Goal: Information Seeking & Learning: Learn about a topic

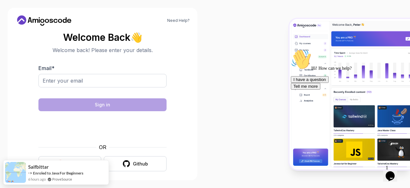
scroll to position [5, 0]
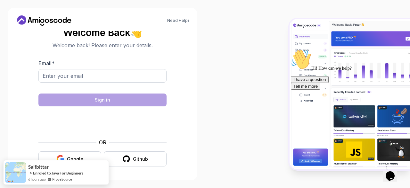
click at [289, 46] on body "Need Help? Welcome Back 👋 Welcome back! Please enter your details. Email * Sign…" at bounding box center [205, 94] width 410 height 188
click at [63, 77] on input "Email *" at bounding box center [102, 75] width 128 height 13
type input "[EMAIL_ADDRESS][DOMAIN_NAME]"
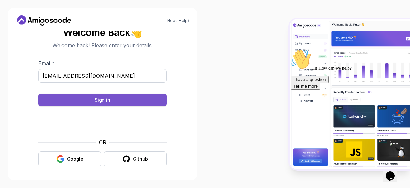
click at [114, 100] on button "Sign in" at bounding box center [102, 99] width 128 height 13
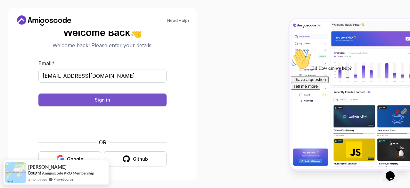
scroll to position [0, 0]
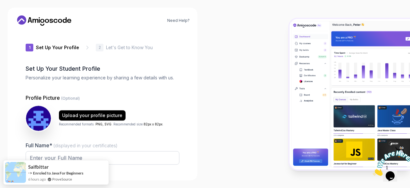
type input "spicycougar8f225"
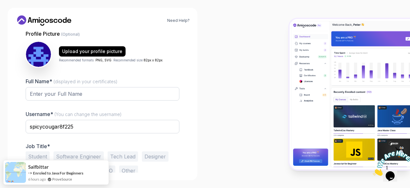
scroll to position [65, 0]
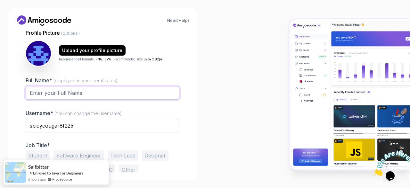
click at [105, 90] on input "Full Name* (displayed in your certificates)" at bounding box center [103, 92] width 154 height 13
type input "[PERSON_NAME]"
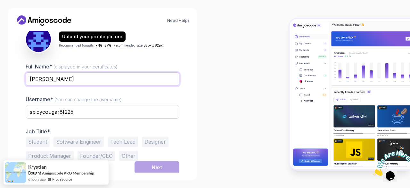
scroll to position [79, 0]
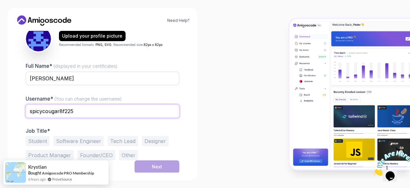
drag, startPoint x: 85, startPoint y: 111, endPoint x: 0, endPoint y: 93, distance: 86.5
click at [0, 93] on div "Need Help? 1 Set Up Your Profile 1 Set Up Your Profile 2 Let's Get to Know You …" at bounding box center [102, 94] width 205 height 188
click at [94, 107] on input "spicycougar8f225" at bounding box center [103, 110] width 154 height 13
drag, startPoint x: 94, startPoint y: 107, endPoint x: 0, endPoint y: 97, distance: 94.8
click at [0, 97] on div "Need Help? 1 Set Up Your Profile 1 Set Up Your Profile 2 Let's Get to Know You …" at bounding box center [102, 94] width 205 height 188
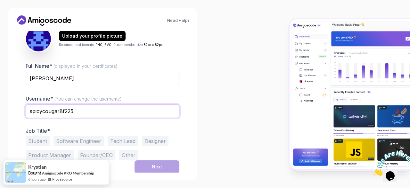
paste input "[EMAIL_ADDRESS][DOMAIN_NAME]"
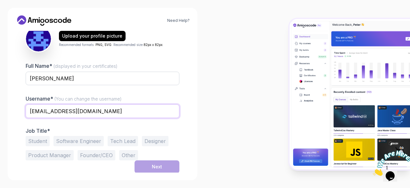
type input "[EMAIL_ADDRESS][DOMAIN_NAME]"
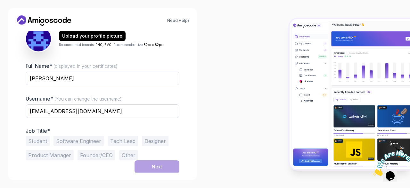
click at [40, 138] on button "Student" at bounding box center [38, 141] width 24 height 10
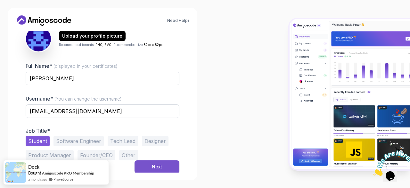
click at [160, 165] on div "Next" at bounding box center [157, 166] width 10 height 6
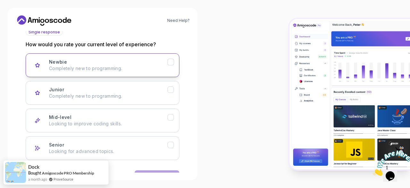
click at [84, 62] on div "Newbie Completely new to programming." at bounding box center [108, 65] width 119 height 13
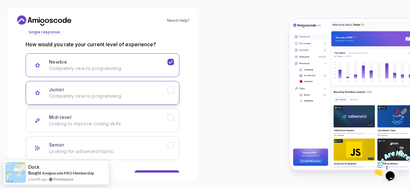
click at [128, 97] on p "Completely new to programming." at bounding box center [108, 96] width 119 height 6
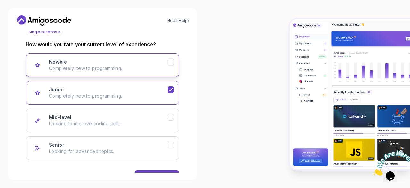
click at [119, 58] on button "Newbie Completely new to programming." at bounding box center [103, 65] width 154 height 24
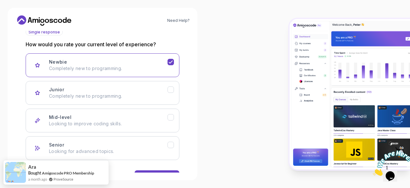
scroll to position [99, 0]
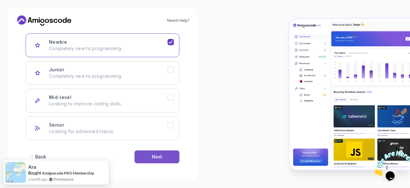
click at [164, 155] on button "Next" at bounding box center [157, 156] width 45 height 13
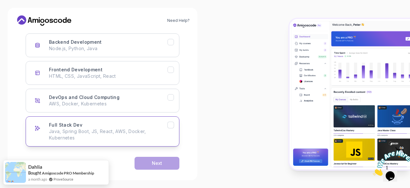
click at [91, 130] on p "Java, Spring Boot, JS, React, AWS, Docker, Kubernetes" at bounding box center [108, 134] width 119 height 13
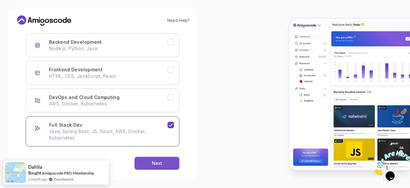
click at [154, 162] on div "Next" at bounding box center [157, 163] width 10 height 6
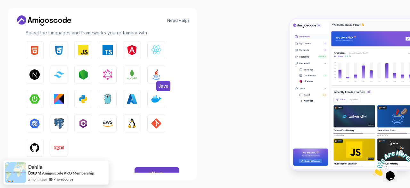
click at [156, 72] on img "button" at bounding box center [156, 74] width 10 height 10
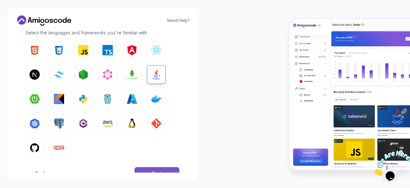
click at [151, 167] on button "Next" at bounding box center [157, 173] width 45 height 13
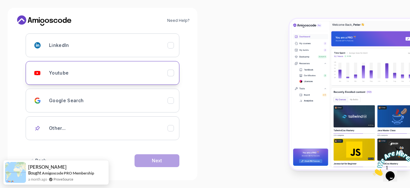
click at [172, 71] on icon "Youtube" at bounding box center [171, 73] width 6 height 6
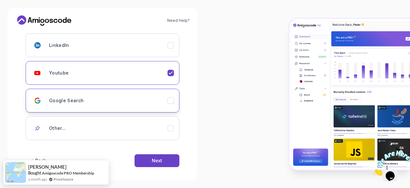
click at [170, 102] on icon "Google Search" at bounding box center [171, 100] width 6 height 6
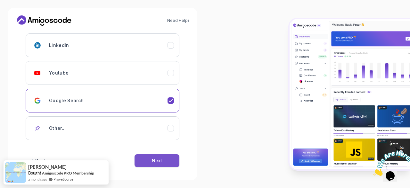
click at [168, 158] on button "Next" at bounding box center [157, 160] width 45 height 13
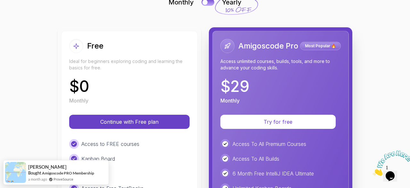
scroll to position [53, 0]
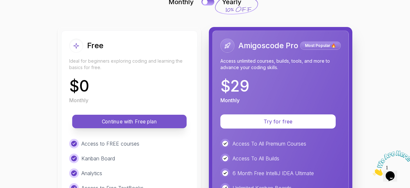
click at [132, 122] on p "Continue with Free plan" at bounding box center [130, 121] width 100 height 7
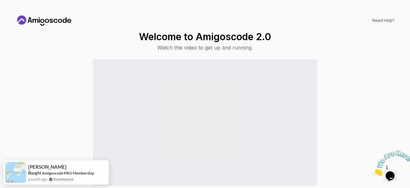
click at [373, 171] on icon "Close" at bounding box center [373, 173] width 0 height 5
click at [354, 104] on div "Continue to Dashboard" at bounding box center [205, 135] width 380 height 152
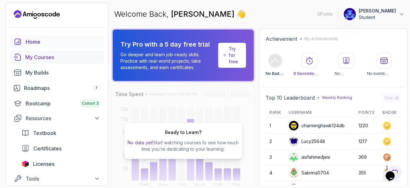
click at [48, 56] on div "My Courses" at bounding box center [62, 57] width 75 height 8
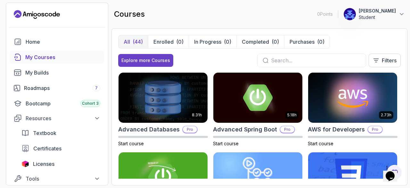
click at [312, 62] on input "text" at bounding box center [316, 60] width 90 height 8
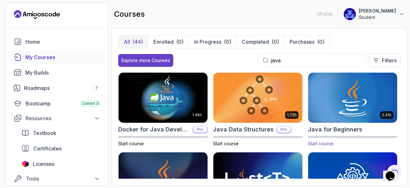
type input "java"
click at [356, 102] on img at bounding box center [353, 97] width 94 height 52
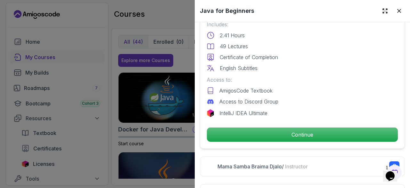
scroll to position [180, 0]
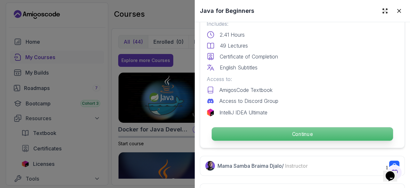
click at [309, 132] on p "Continue" at bounding box center [302, 133] width 181 height 13
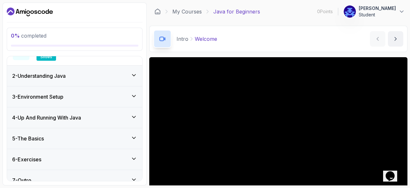
scroll to position [100, 0]
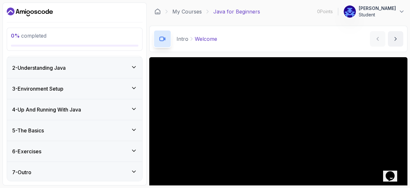
click at [46, 107] on h3 "4 - Up And Running With Java" at bounding box center [46, 109] width 69 height 8
